Goal: Task Accomplishment & Management: Use online tool/utility

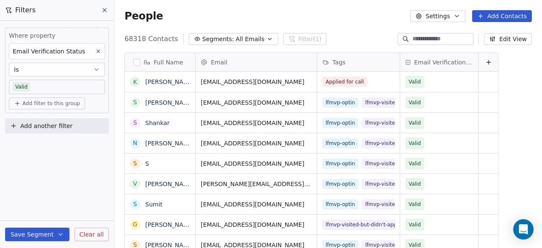
scroll to position [211, 421]
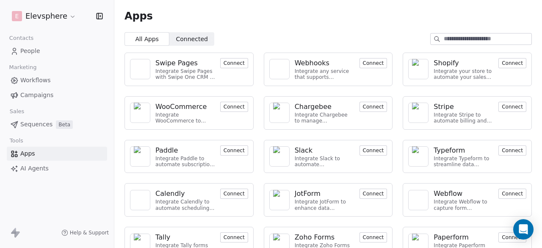
click at [241, 58] on button "Connect" at bounding box center [234, 63] width 28 height 10
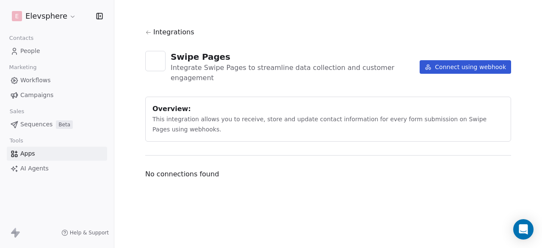
click at [443, 63] on button "Connect using webhook" at bounding box center [464, 67] width 91 height 14
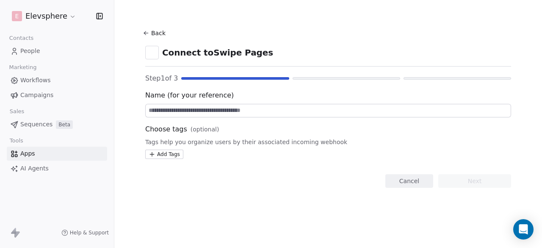
click at [220, 111] on input at bounding box center [328, 110] width 365 height 13
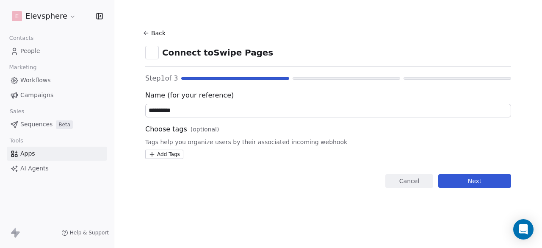
type input "**********"
drag, startPoint x: 528, startPoint y: 157, endPoint x: 509, endPoint y: 170, distance: 23.0
drag, startPoint x: 509, startPoint y: 170, endPoint x: 438, endPoint y: 206, distance: 79.1
click at [438, 206] on section "**********" at bounding box center [328, 107] width 406 height 215
click at [469, 187] on button "Next" at bounding box center [474, 181] width 73 height 14
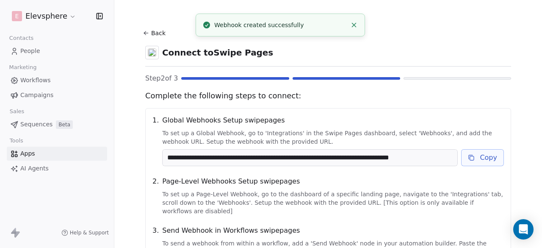
click at [485, 162] on button "Copy" at bounding box center [482, 157] width 43 height 17
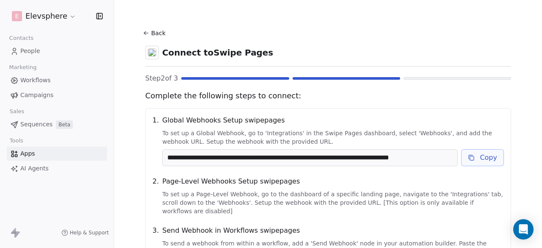
click at [493, 154] on button "Copy" at bounding box center [482, 157] width 43 height 17
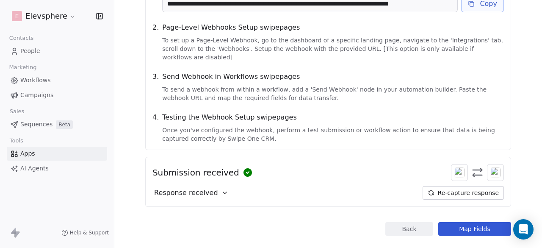
scroll to position [159, 0]
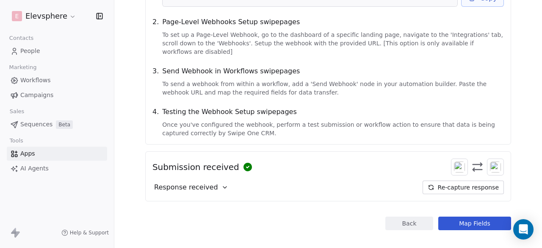
click at [209, 182] on span "Response received" at bounding box center [186, 187] width 64 height 10
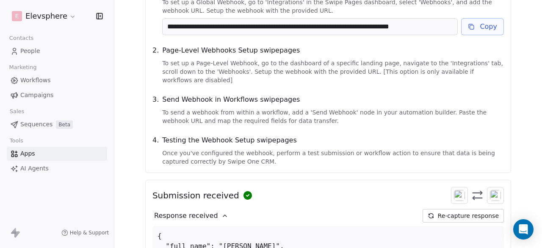
scroll to position [234, 0]
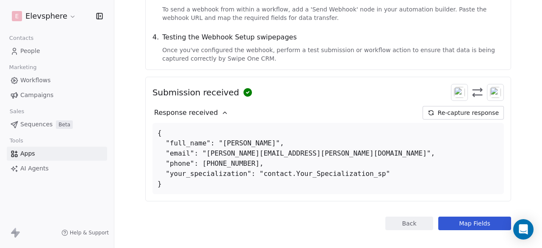
click at [219, 106] on div "Response received" at bounding box center [190, 113] width 77 height 14
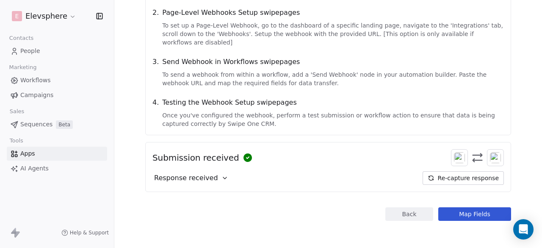
scroll to position [159, 0]
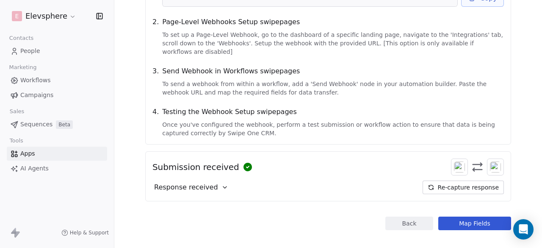
click at [471, 216] on button "Map Fields" at bounding box center [474, 223] width 73 height 14
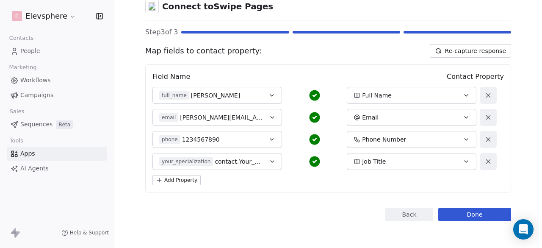
click at [398, 158] on div "Job Title" at bounding box center [405, 161] width 104 height 8
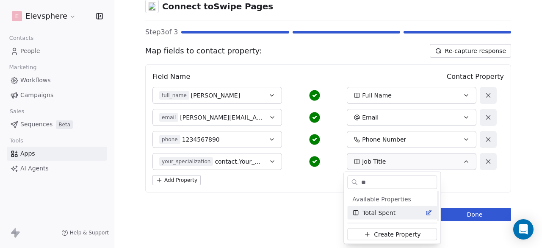
scroll to position [0, 0]
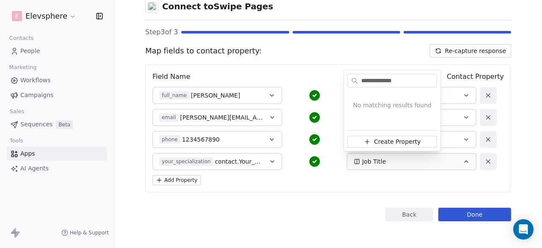
type input "**********"
click at [402, 143] on span "Create Property" at bounding box center [397, 141] width 47 height 8
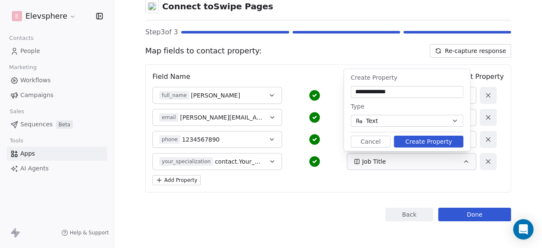
click at [403, 143] on button "Create Property" at bounding box center [428, 141] width 69 height 12
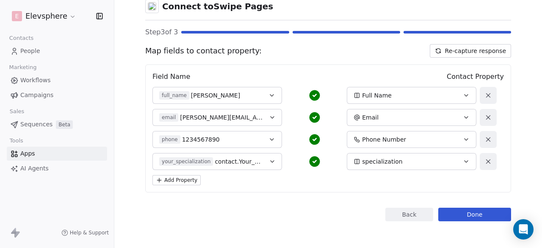
click at [487, 212] on button "Done" at bounding box center [474, 214] width 73 height 14
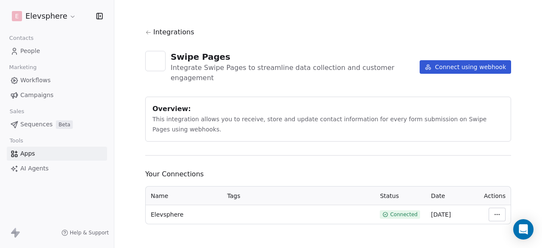
click at [498, 203] on html "E Elevsphere Contacts People Marketing Workflows Campaigns Sales Sequences Beta…" at bounding box center [271, 124] width 542 height 248
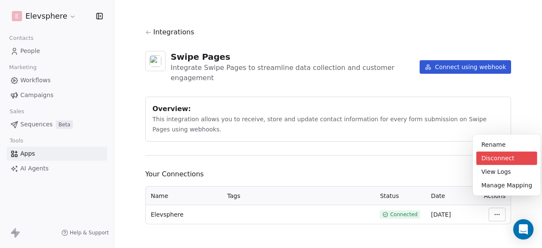
click at [488, 153] on div "Disconnect" at bounding box center [506, 158] width 61 height 14
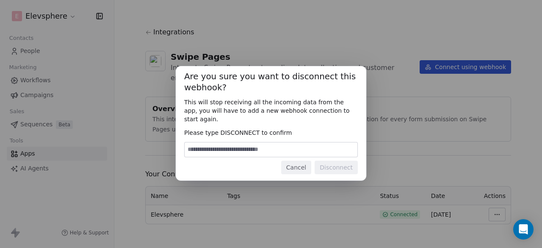
click at [231, 148] on input at bounding box center [270, 149] width 173 height 14
click at [288, 163] on button "Cancel" at bounding box center [296, 167] width 30 height 14
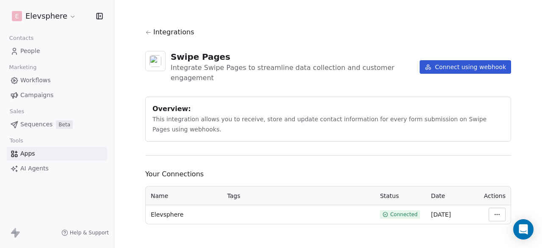
click at [496, 202] on html "E Elevsphere Contacts People Marketing Workflows Campaigns Sales Sequences Beta…" at bounding box center [271, 124] width 542 height 248
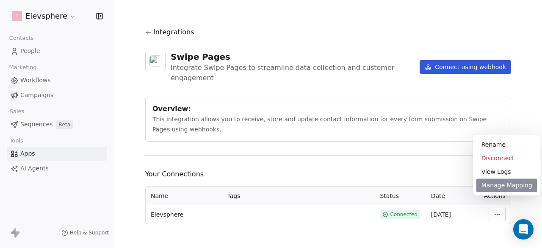
click at [503, 187] on div "Manage Mapping" at bounding box center [506, 185] width 61 height 14
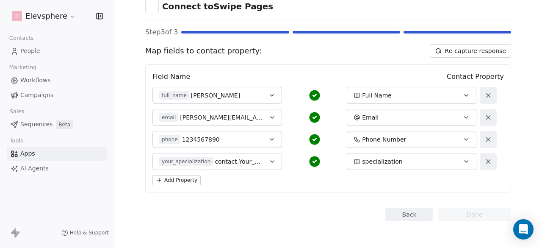
scroll to position [4, 0]
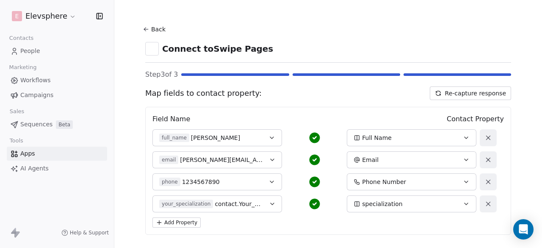
click at [455, 87] on button "Re-capture response" at bounding box center [469, 93] width 81 height 14
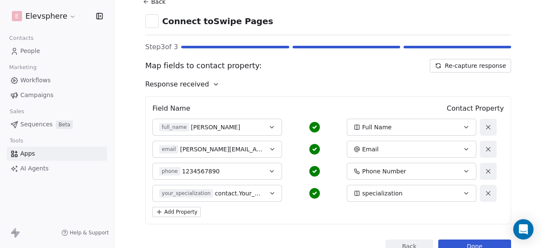
scroll to position [21, 0]
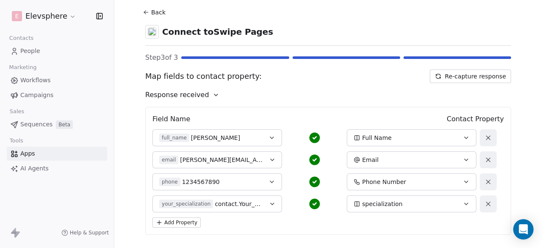
click at [212, 95] on icon at bounding box center [215, 94] width 7 height 7
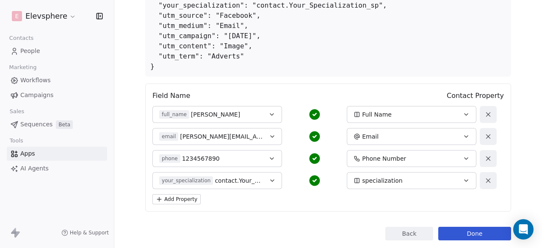
scroll to position [188, 0]
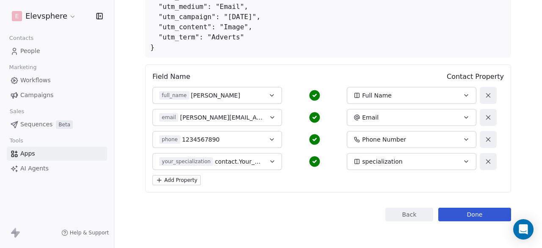
click at [191, 176] on button "Add Property" at bounding box center [176, 180] width 48 height 10
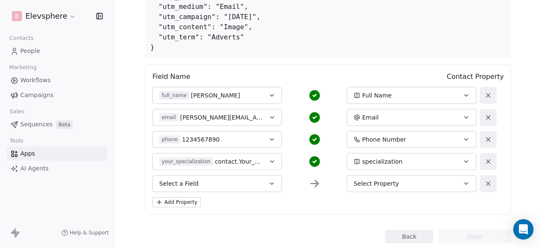
click at [381, 179] on span "Select Property" at bounding box center [375, 183] width 45 height 8
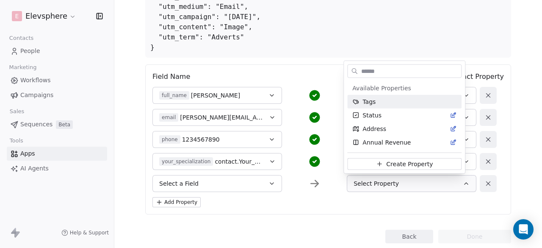
click at [245, 187] on html "E Elevsphere Contacts People Marketing Workflows Campaigns Sales Sequences Beta…" at bounding box center [271, 124] width 542 height 248
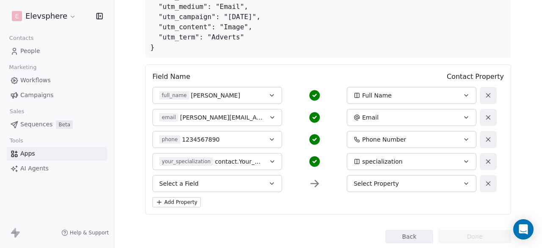
click at [242, 184] on button "Select a Field" at bounding box center [216, 183] width 129 height 17
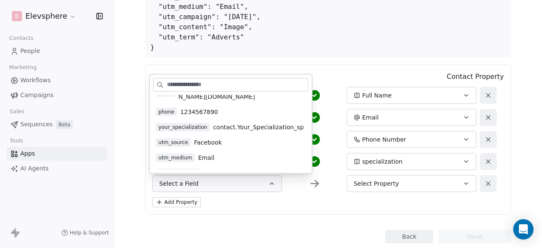
scroll to position [42, 0]
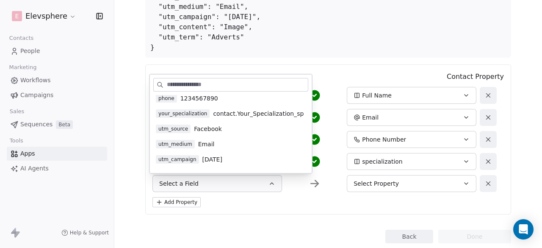
click at [196, 124] on span "Facebook" at bounding box center [208, 128] width 28 height 8
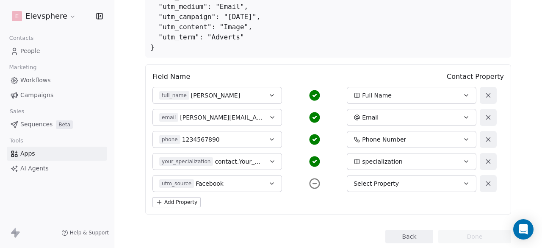
click at [392, 182] on span "Select Property" at bounding box center [375, 183] width 45 height 8
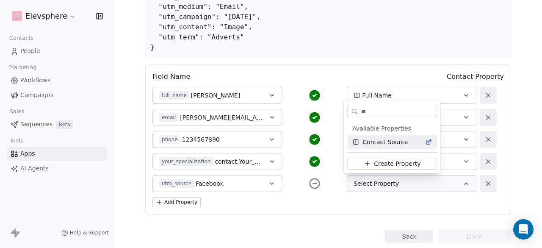
type input "**"
click at [383, 140] on span "Contact Source" at bounding box center [384, 142] width 45 height 8
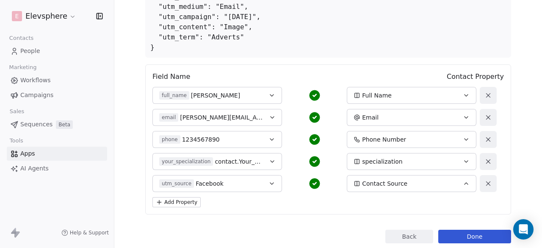
click at [187, 198] on button "Add Property" at bounding box center [176, 202] width 48 height 10
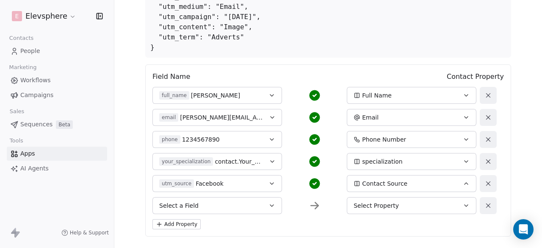
click at [194, 203] on button "Select a Field" at bounding box center [216, 205] width 129 height 17
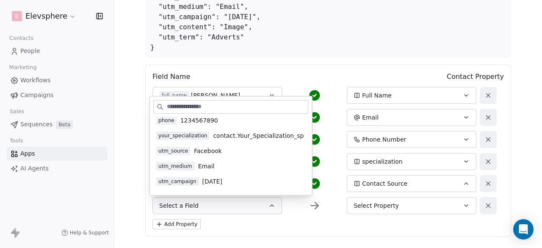
click at [189, 162] on span "utm_medium" at bounding box center [175, 166] width 39 height 8
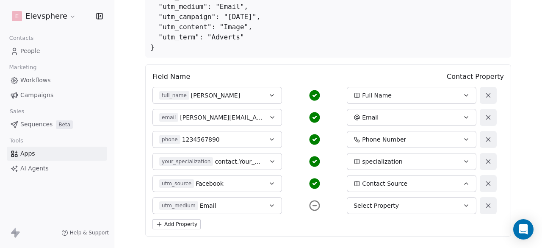
click at [396, 199] on button "Select Property" at bounding box center [411, 205] width 129 height 17
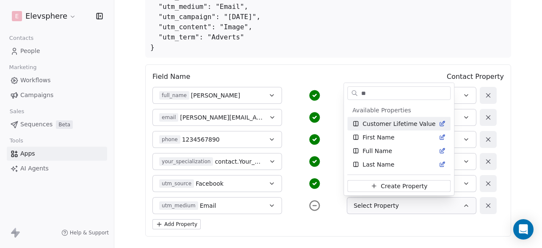
type input "*"
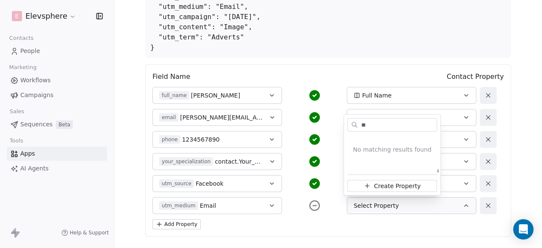
scroll to position [0, 0]
type input "*"
type input "**********"
click at [411, 184] on span "Create Property" at bounding box center [397, 185] width 47 height 8
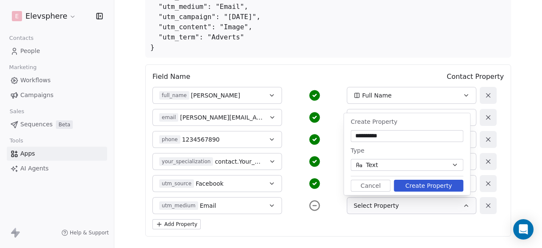
click at [354, 135] on input "**********" at bounding box center [406, 136] width 109 height 8
click at [357, 135] on input "**********" at bounding box center [406, 136] width 109 height 8
click at [372, 134] on input "**********" at bounding box center [406, 136] width 109 height 8
type input "**********"
click at [436, 184] on button "Create Property" at bounding box center [428, 185] width 69 height 12
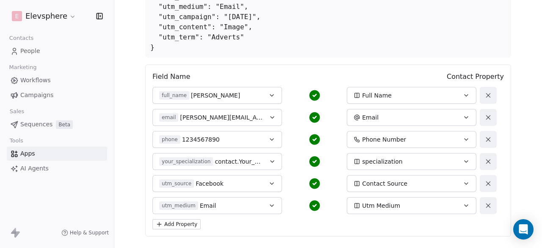
scroll to position [231, 0]
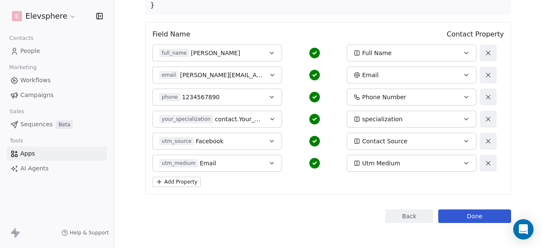
click at [191, 180] on button "Add Property" at bounding box center [176, 181] width 48 height 10
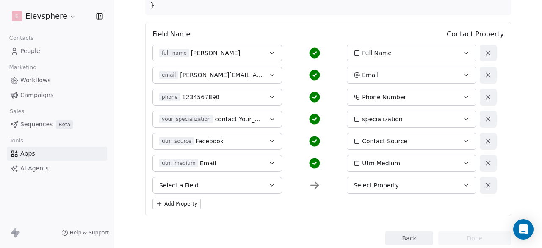
click at [197, 184] on button "Select a Field" at bounding box center [216, 184] width 129 height 17
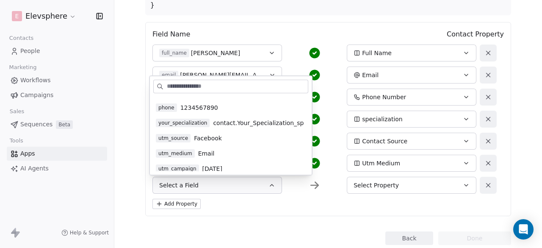
scroll to position [61, 0]
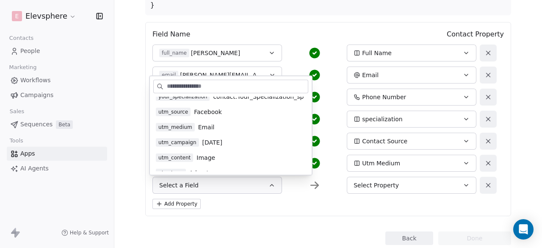
click at [206, 153] on span "Image" at bounding box center [205, 157] width 19 height 8
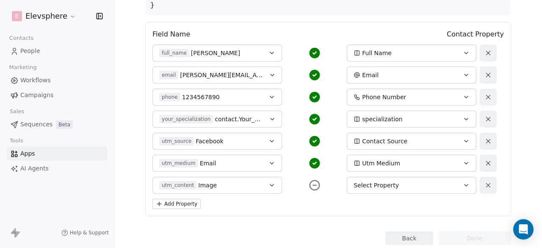
click at [382, 182] on span "Select Property" at bounding box center [375, 185] width 45 height 8
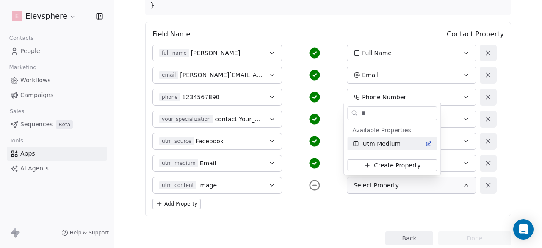
type input "*"
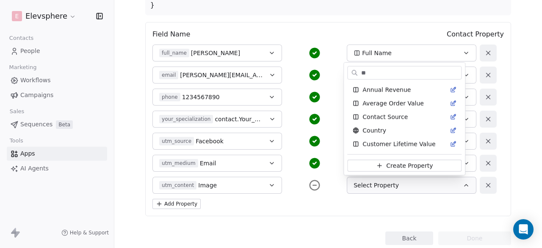
scroll to position [0, 0]
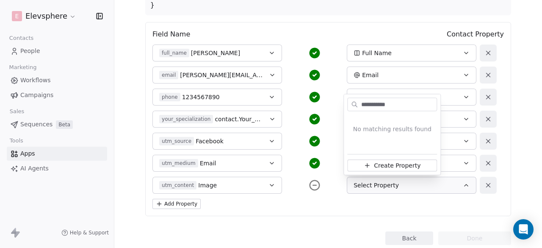
type input "**********"
click at [420, 164] on button "Create Property" at bounding box center [392, 165] width 90 height 12
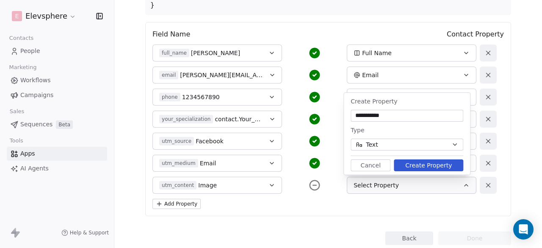
click at [420, 164] on button "Create Property" at bounding box center [428, 165] width 69 height 12
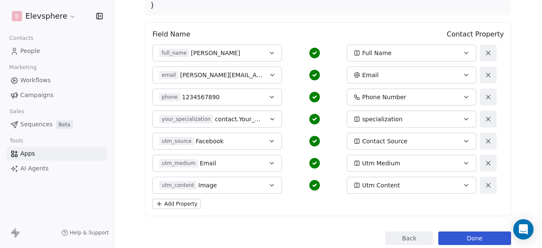
drag, startPoint x: 253, startPoint y: 176, endPoint x: 246, endPoint y: 179, distance: 7.2
drag, startPoint x: 246, startPoint y: 179, endPoint x: 250, endPoint y: 206, distance: 27.0
click at [250, 206] on div "Add Property" at bounding box center [327, 203] width 351 height 10
click at [193, 203] on button "Add Property" at bounding box center [176, 203] width 48 height 10
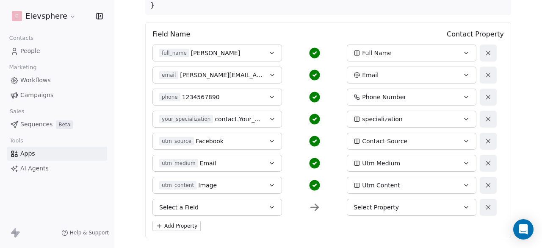
click at [204, 207] on button "Select a Field" at bounding box center [216, 206] width 129 height 17
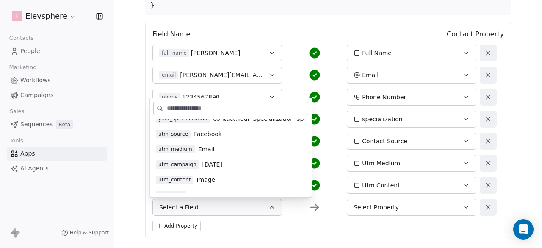
scroll to position [61, 0]
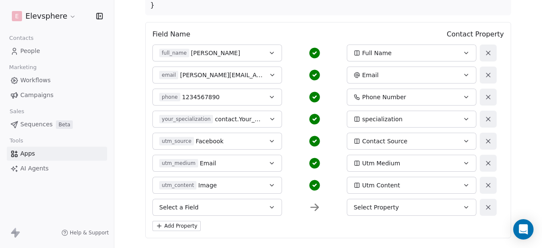
click at [292, 223] on div "Add Property" at bounding box center [327, 225] width 351 height 10
click at [211, 209] on button "Select a Field" at bounding box center [216, 206] width 129 height 17
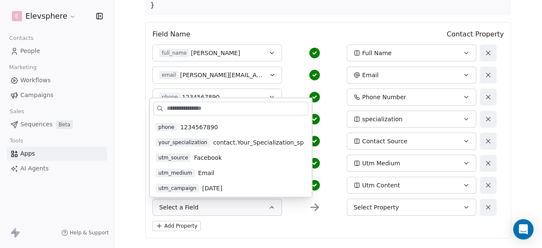
scroll to position [41, 0]
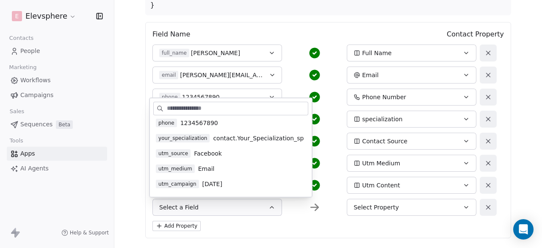
click at [194, 179] on span "utm_campaign" at bounding box center [177, 183] width 43 height 8
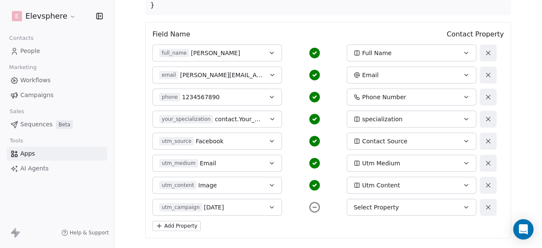
click at [381, 200] on button "Select Property" at bounding box center [411, 206] width 129 height 17
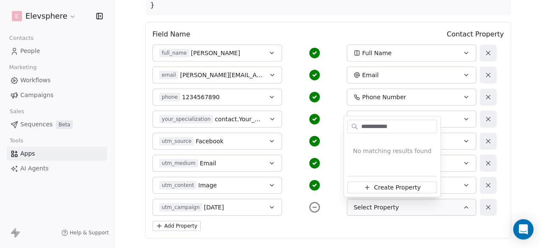
click at [401, 129] on input "**********" at bounding box center [397, 126] width 77 height 12
type input "**********"
click at [412, 184] on span "Create Property" at bounding box center [397, 187] width 47 height 8
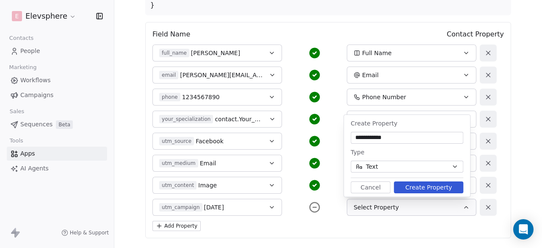
click at [412, 184] on button "Create Property" at bounding box center [428, 187] width 69 height 12
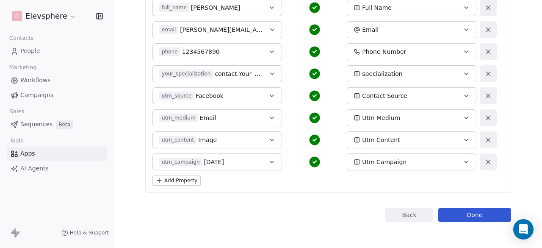
scroll to position [276, 0]
click at [190, 177] on button "Add Property" at bounding box center [176, 180] width 48 height 10
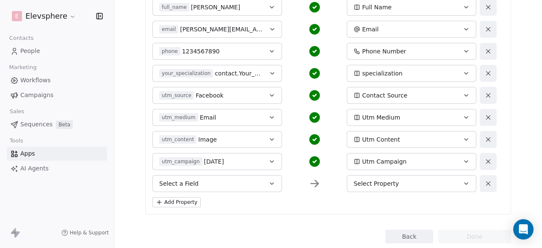
click at [198, 182] on button "Select a Field" at bounding box center [216, 183] width 129 height 17
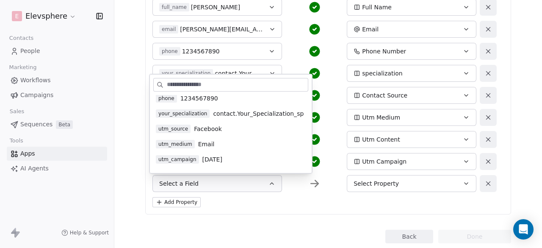
scroll to position [61, 0]
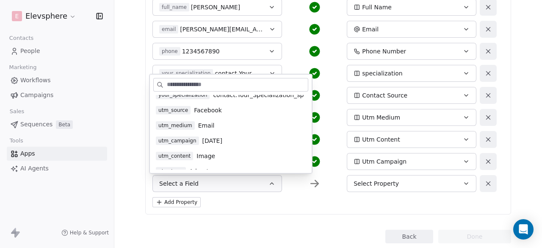
click at [200, 167] on span "Adverts" at bounding box center [200, 171] width 23 height 8
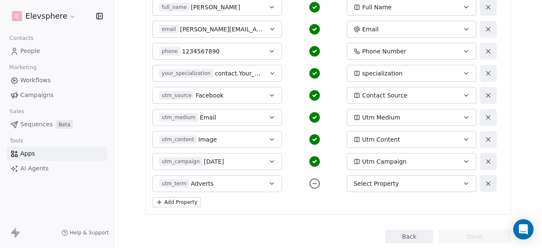
click at [393, 181] on div "Select Property" at bounding box center [405, 183] width 104 height 8
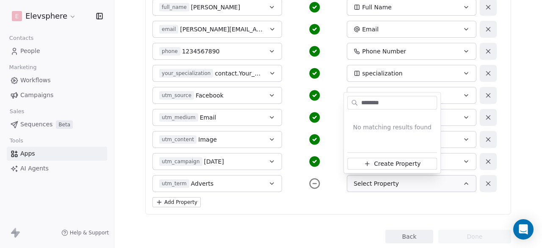
type input "********"
click at [403, 162] on span "Create Property" at bounding box center [397, 163] width 47 height 8
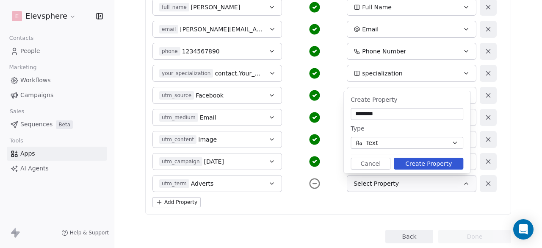
click at [410, 164] on button "Create Property" at bounding box center [428, 163] width 69 height 12
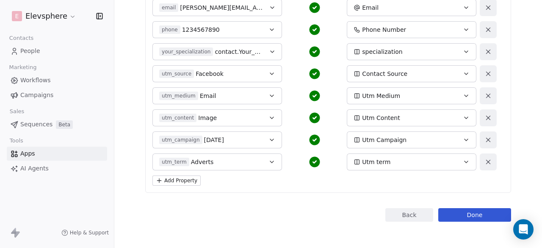
scroll to position [298, 0]
click at [469, 213] on button "Done" at bounding box center [474, 214] width 73 height 14
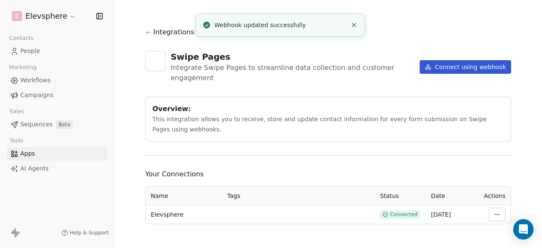
click at [147, 30] on icon at bounding box center [148, 32] width 6 height 6
